Goal: Task Accomplishment & Management: Manage account settings

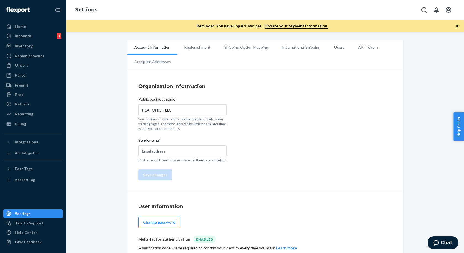
click at [107, 44] on div "Account Information Replenishment Shipping Option Mapping International Shippin…" at bounding box center [265, 162] width 390 height 244
click at [100, 46] on div "Account Information Replenishment Shipping Option Mapping International Shippin…" at bounding box center [265, 162] width 390 height 244
click at [97, 48] on div "Account Information Replenishment Shipping Option Mapping International Shippin…" at bounding box center [265, 162] width 390 height 244
click at [110, 72] on div "Account Information Replenishment Shipping Option Mapping International Shippin…" at bounding box center [265, 162] width 390 height 244
click at [88, 48] on div "Account Information Replenishment Shipping Option Mapping International Shippin…" at bounding box center [265, 162] width 390 height 244
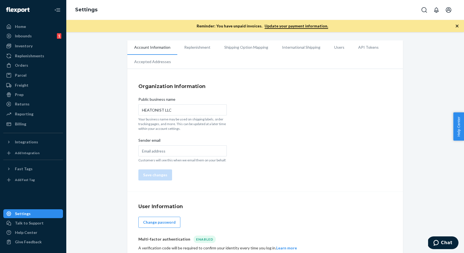
click at [127, 65] on li "Accepted Addresses" at bounding box center [152, 62] width 51 height 14
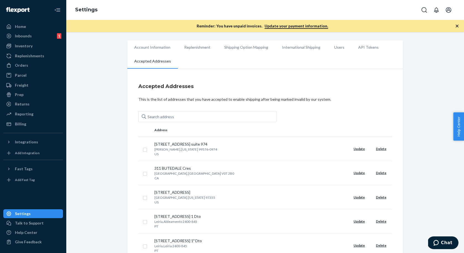
click at [25, 120] on div "Billing" at bounding box center [33, 124] width 59 height 8
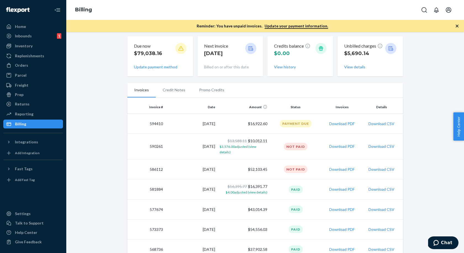
scroll to position [59, 0]
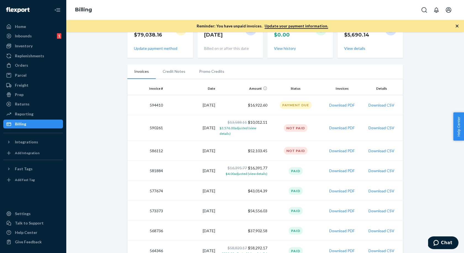
scroll to position [77, 0]
click at [257, 129] on span "$3,576.00 adjusted (view details)" at bounding box center [238, 130] width 37 height 10
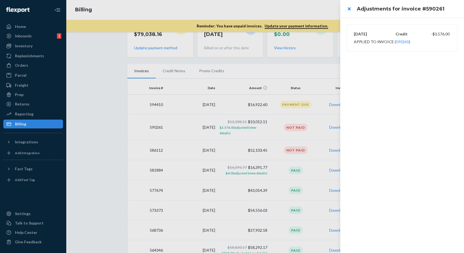
click at [401, 90] on div "8/31/2025 Credit -$3,576.00 Applied to invoice ( 590261 )" at bounding box center [403, 135] width 124 height 235
click at [368, 40] on div "Applied to invoice ( 590261 )" at bounding box center [382, 42] width 56 height 6
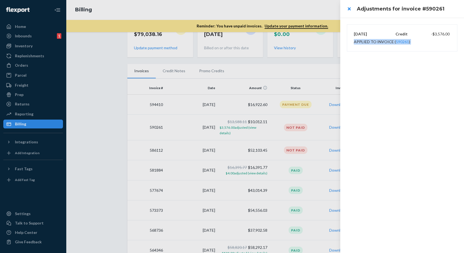
click at [368, 40] on div "Applied to invoice ( 590261 )" at bounding box center [382, 42] width 56 height 6
click at [360, 27] on div "8/31/2025 Credit -$3,576.00 Applied to invoice ( 590261 )" at bounding box center [402, 38] width 110 height 27
drag, startPoint x: 352, startPoint y: 27, endPoint x: 442, endPoint y: 37, distance: 90.7
click at [442, 37] on div "8/31/2025 Credit -$3,576.00 Applied to invoice ( 590261 )" at bounding box center [402, 38] width 110 height 27
click at [442, 38] on div "8/31/2025 Credit -$3,576.00 Applied to invoice ( 590261 )" at bounding box center [402, 37] width 97 height 15
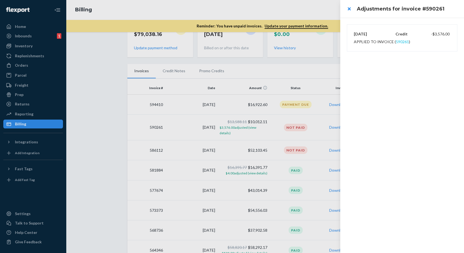
click at [403, 42] on button "590261" at bounding box center [402, 42] width 13 height 6
click at [102, 84] on div at bounding box center [232, 126] width 464 height 253
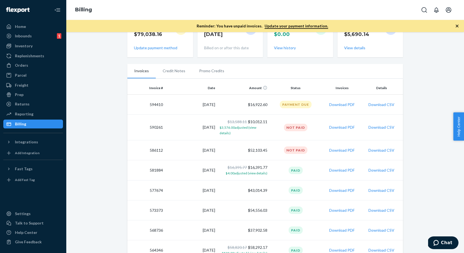
scroll to position [27, 0]
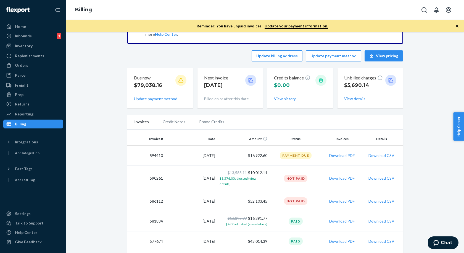
click at [159, 6] on div "Billing" at bounding box center [265, 10] width 398 height 20
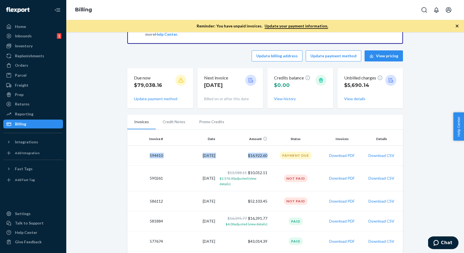
drag, startPoint x: 145, startPoint y: 153, endPoint x: 270, endPoint y: 152, distance: 124.9
click at [270, 152] on tr "594410 9/14/2025 $16,922.60 Payment Due Download PDF Download CSV" at bounding box center [265, 155] width 276 height 20
click at [384, 175] on button "Download CSV" at bounding box center [382, 178] width 26 height 6
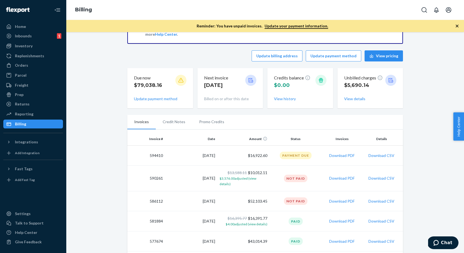
click at [385, 154] on button "Download CSV" at bounding box center [382, 156] width 26 height 6
click at [161, 153] on td "594410" at bounding box center [146, 155] width 38 height 20
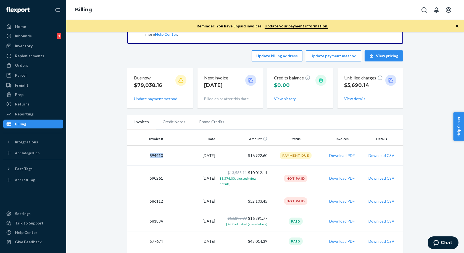
copy td "594410"
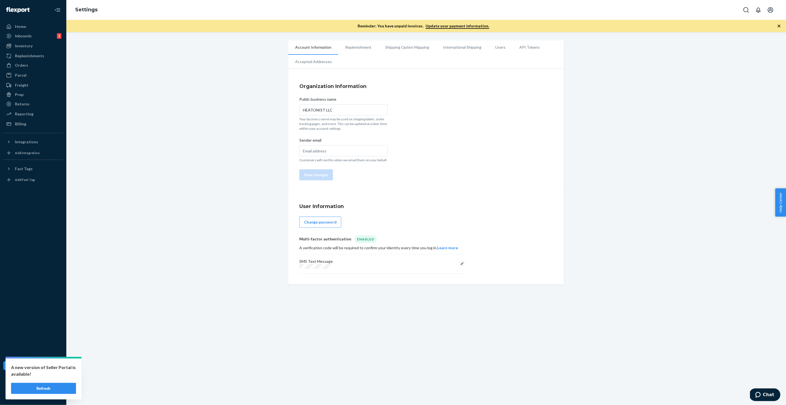
click at [220, 64] on div "Account Information Replenishment Shipping Option Mapping International Shippin…" at bounding box center [426, 162] width 712 height 244
click at [180, 141] on div "Account Information Replenishment Shipping Option Mapping International Shippin…" at bounding box center [426, 162] width 712 height 244
